Goal: Ask a question

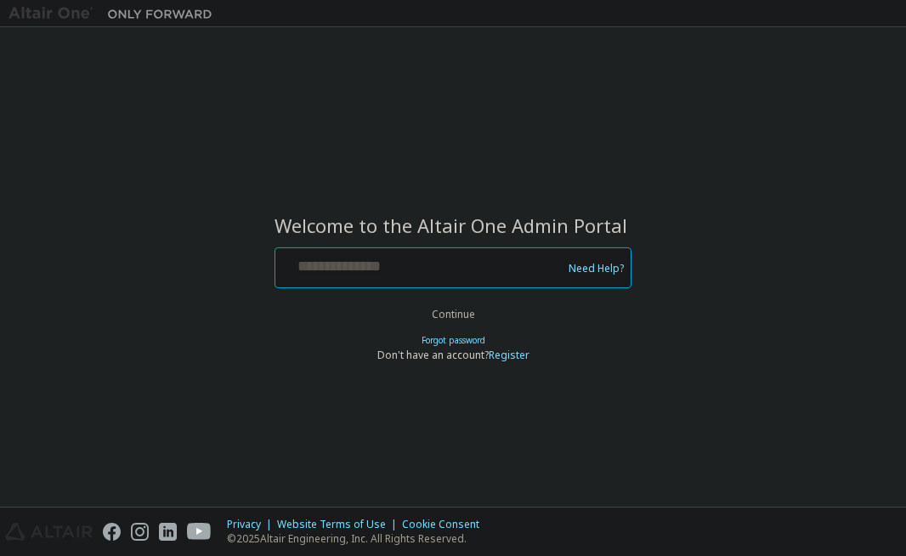
click at [326, 268] on input "text" at bounding box center [421, 264] width 278 height 25
type input "*******"
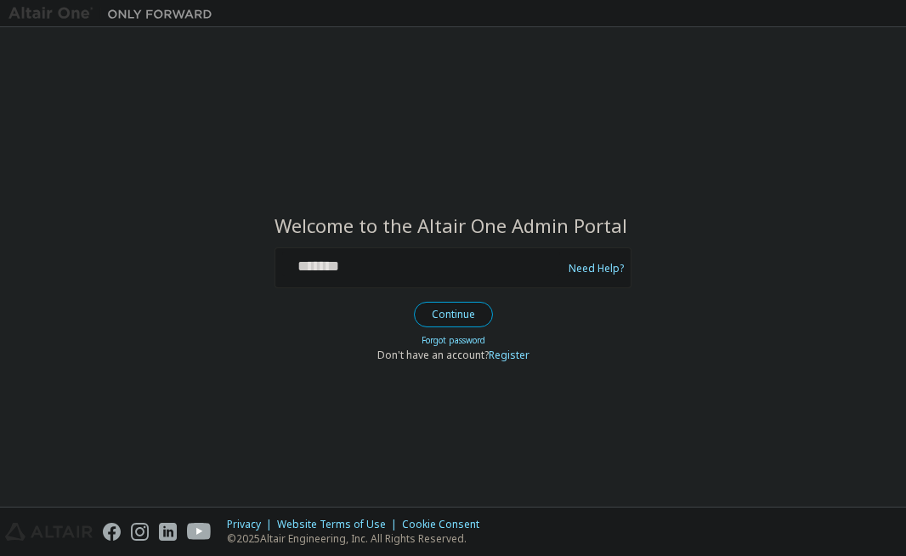
click at [436, 322] on button "Continue" at bounding box center [453, 315] width 79 height 26
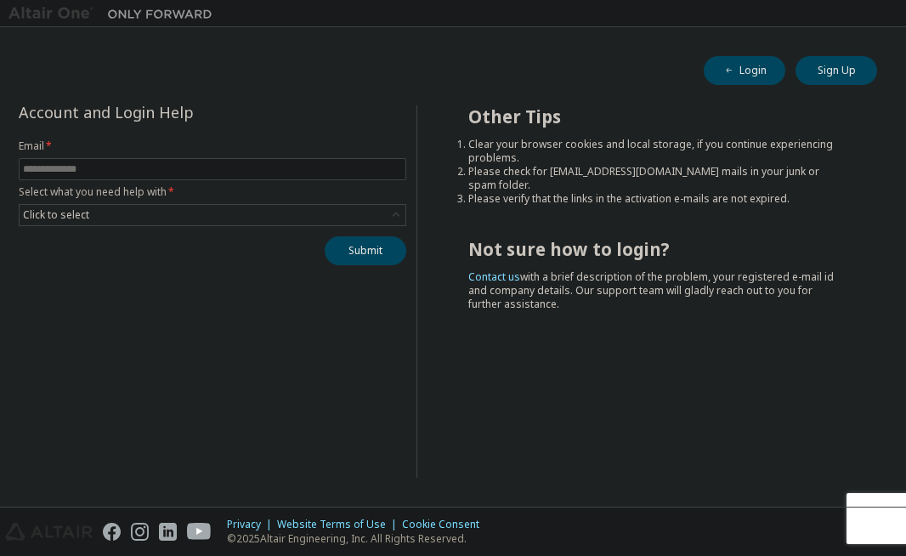
click at [716, 244] on h2 "Not sure how to login?" at bounding box center [658, 249] width 378 height 22
click at [203, 167] on input "text" at bounding box center [212, 169] width 379 height 14
drag, startPoint x: 120, startPoint y: 325, endPoint x: 143, endPoint y: 321, distance: 23.2
click at [120, 325] on div "Account and Login Help Email * Select what you need help with * Click to select…" at bounding box center [213, 291] width 408 height 372
click at [380, 247] on button "Submit" at bounding box center [366, 250] width 82 height 29
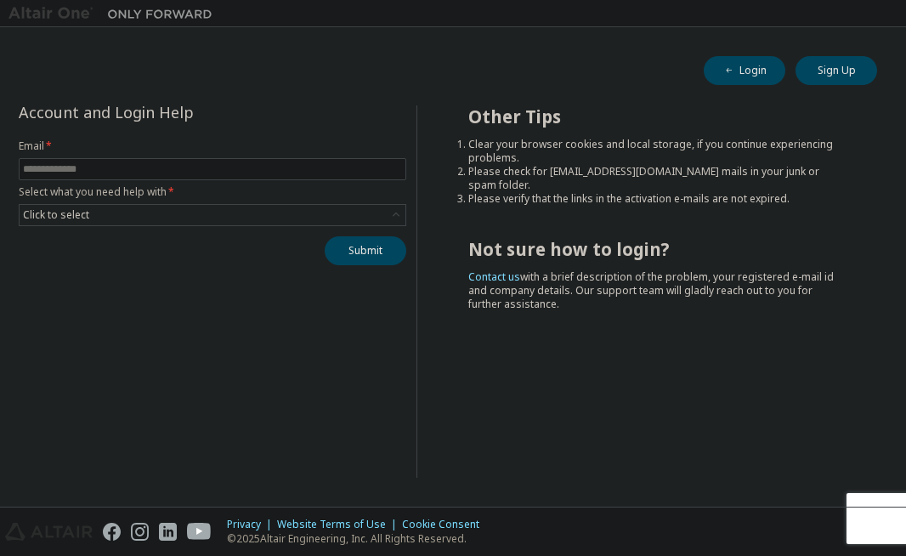
click at [83, 397] on div "Account and Login Help Email * Select what you need help with * Click to select…" at bounding box center [213, 291] width 408 height 372
